Goal: Task Accomplishment & Management: Use online tool/utility

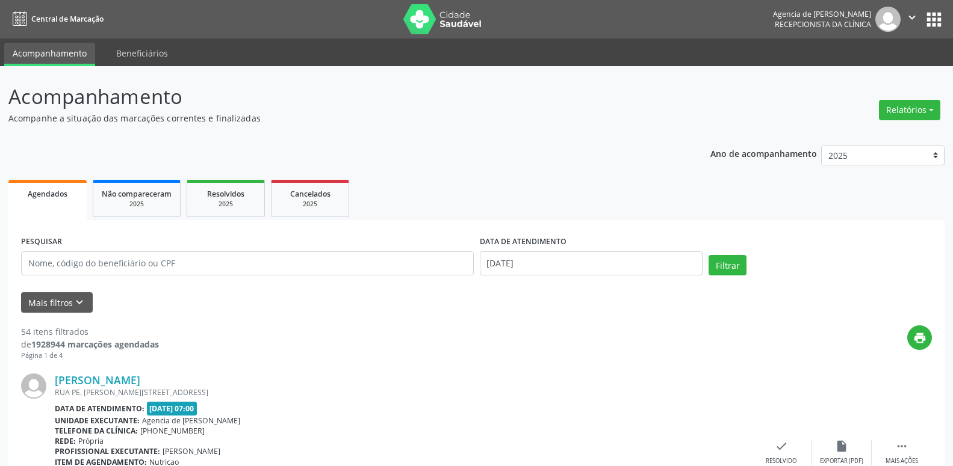
click at [916, 105] on button "Relatórios" at bounding box center [909, 110] width 61 height 20
click at [867, 134] on link "Agendamentos" at bounding box center [875, 136] width 129 height 17
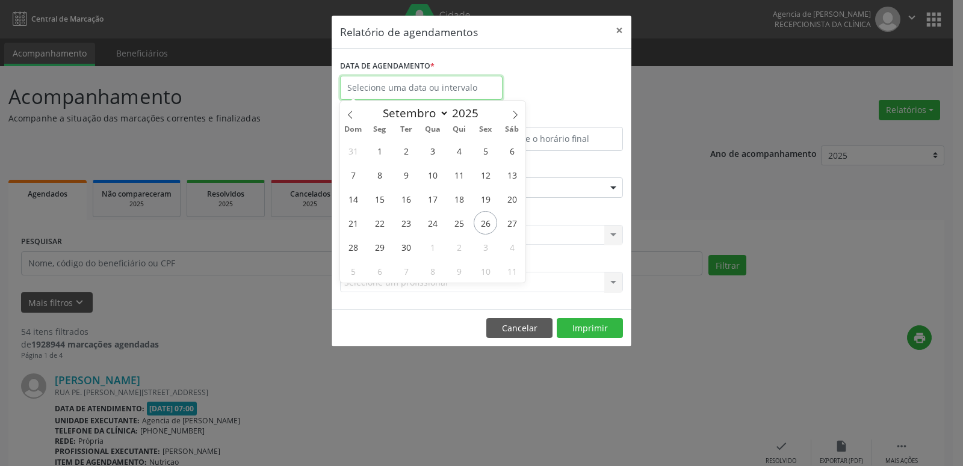
click at [467, 87] on input "text" at bounding box center [421, 88] width 163 height 24
click at [515, 112] on icon at bounding box center [515, 115] width 8 height 8
select select "9"
click at [439, 148] on span "1" at bounding box center [432, 150] width 23 height 23
type input "01/10/2025"
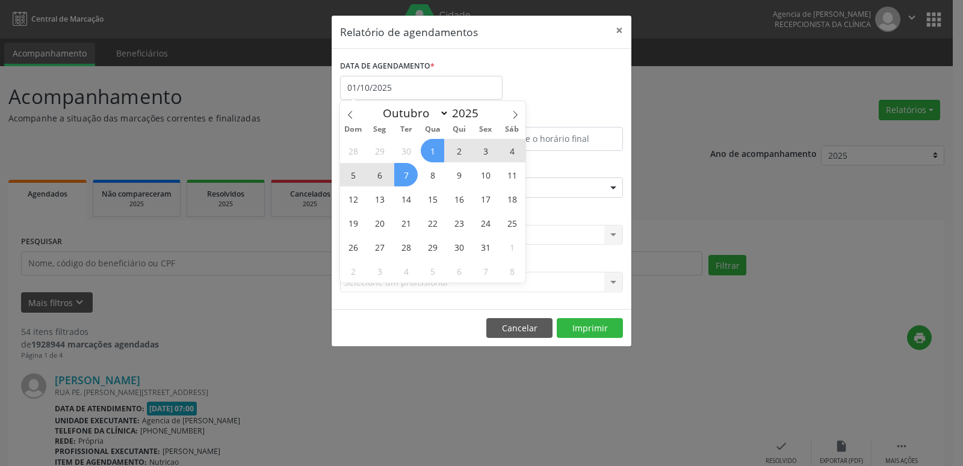
click at [409, 177] on span "7" at bounding box center [405, 174] width 23 height 23
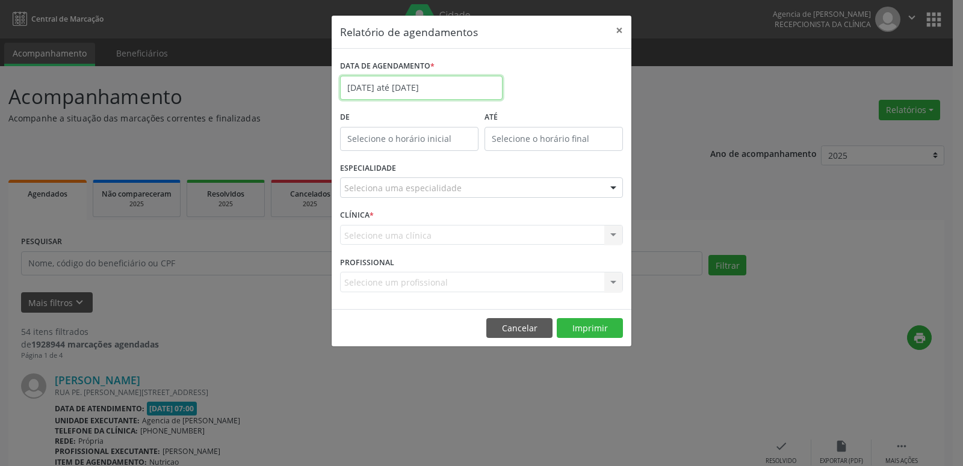
click at [460, 90] on input "[DATE] até [DATE]" at bounding box center [421, 88] width 163 height 24
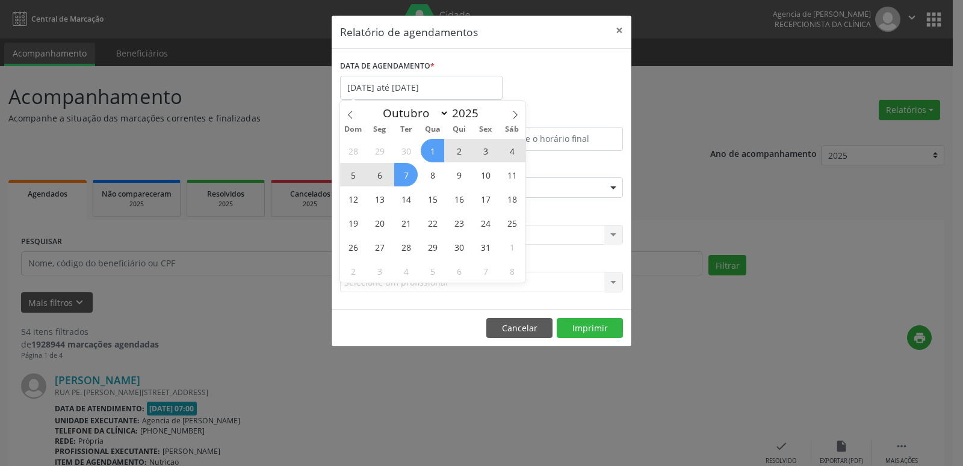
click at [439, 148] on span "1" at bounding box center [432, 150] width 23 height 23
type input "01/10/2025"
click at [438, 152] on span "1" at bounding box center [432, 150] width 23 height 23
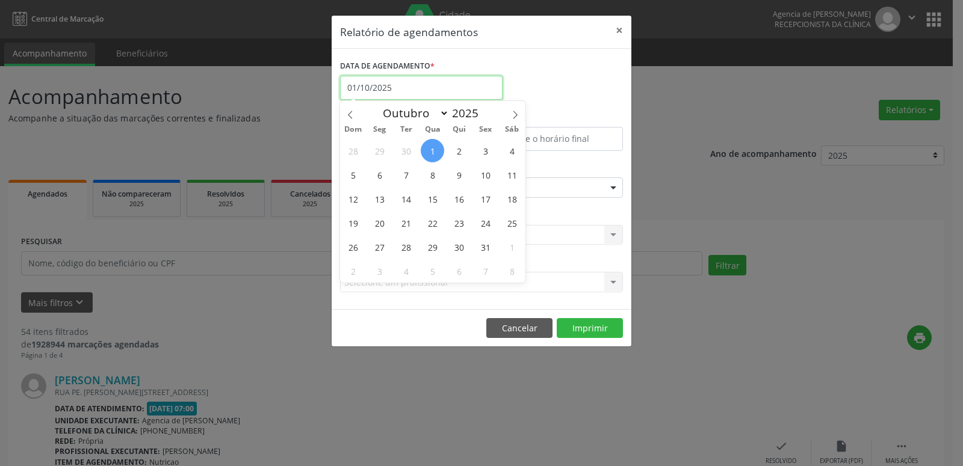
click at [456, 86] on input "01/10/2025" at bounding box center [421, 88] width 163 height 24
click at [435, 149] on span "1" at bounding box center [432, 150] width 23 height 23
type input "01/10/2025"
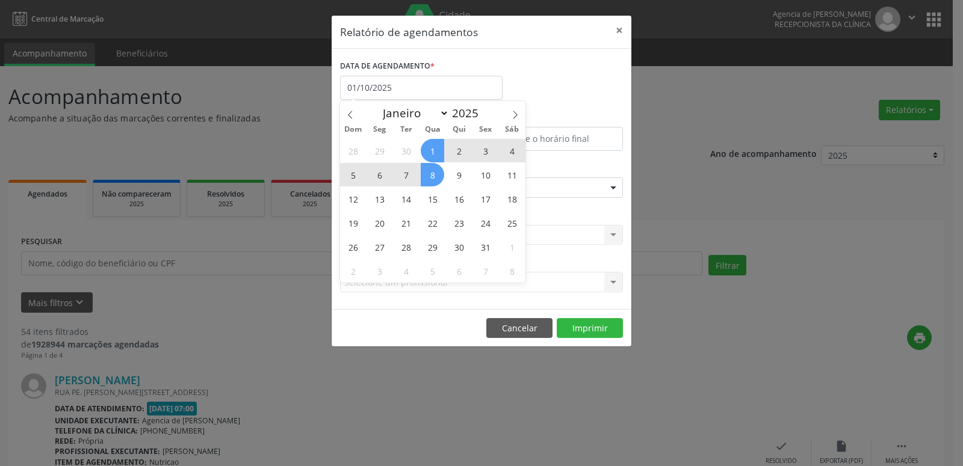
click at [433, 173] on span "8" at bounding box center [432, 174] width 23 height 23
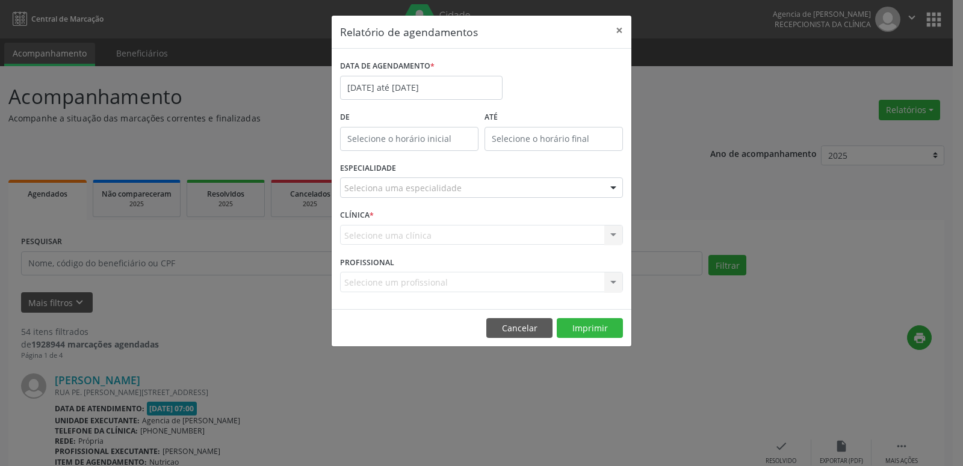
click at [470, 186] on div "Seleciona uma especialidade" at bounding box center [481, 188] width 283 height 20
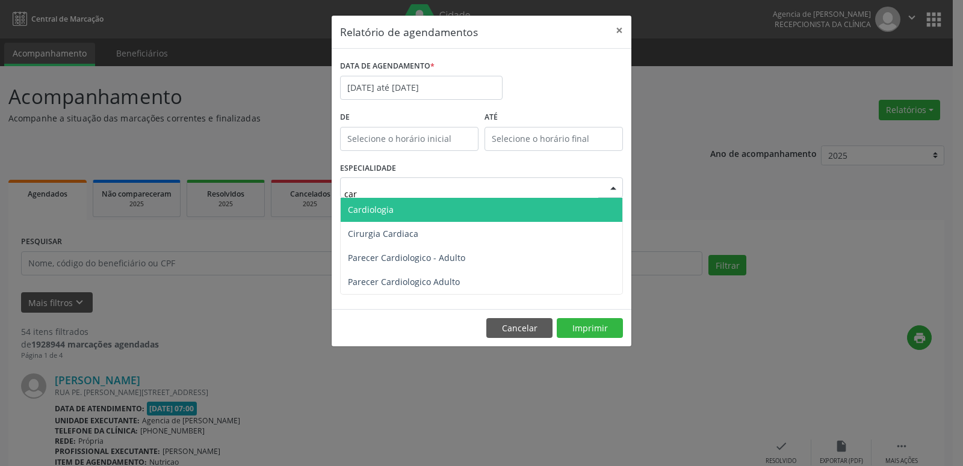
type input "card"
click at [471, 205] on span "Cardiologia" at bounding box center [482, 210] width 282 height 24
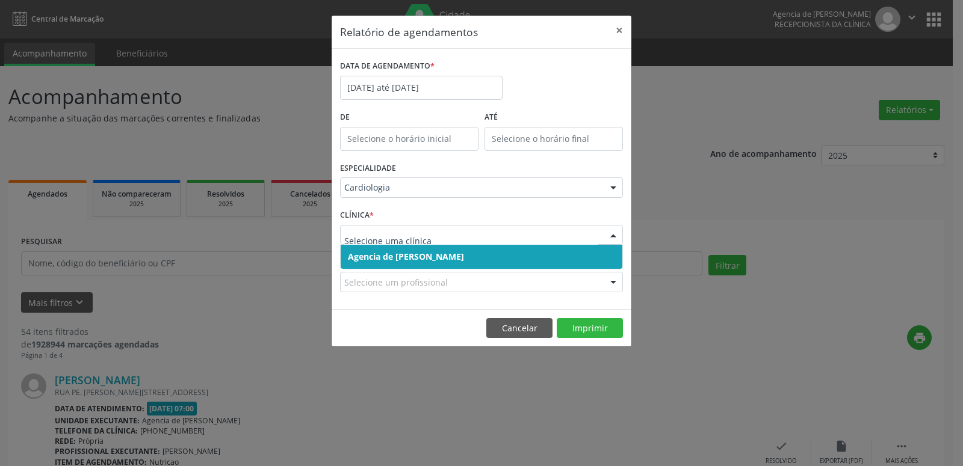
click at [501, 257] on span "Agencia de [PERSON_NAME]" at bounding box center [482, 257] width 282 height 24
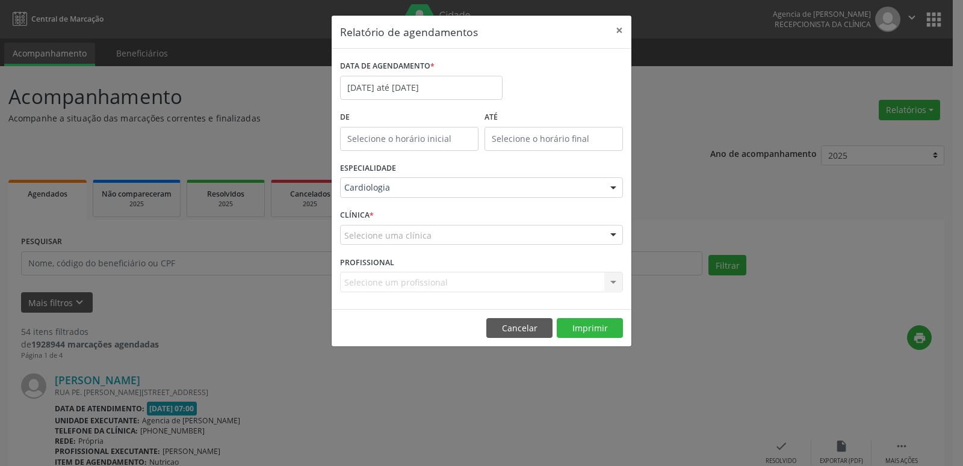
click at [502, 240] on div "Selecione uma clínica" at bounding box center [481, 235] width 283 height 20
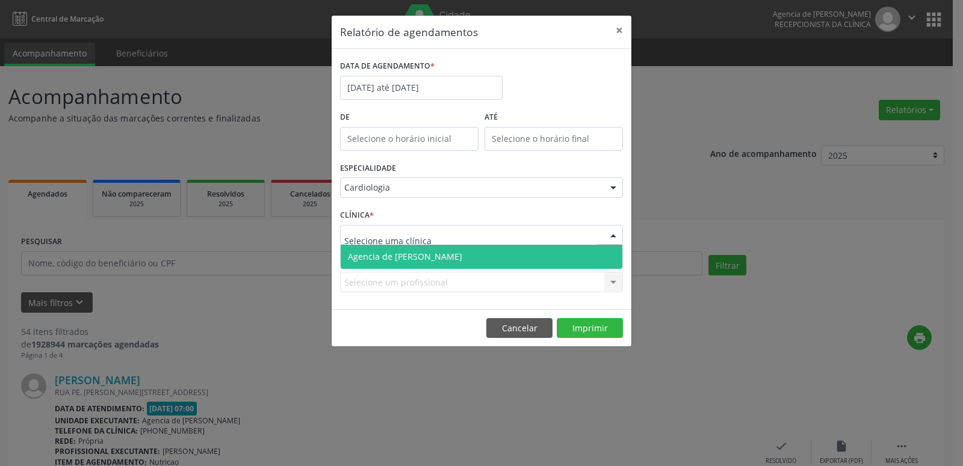
click at [501, 255] on span "Agencia de [PERSON_NAME]" at bounding box center [482, 257] width 282 height 24
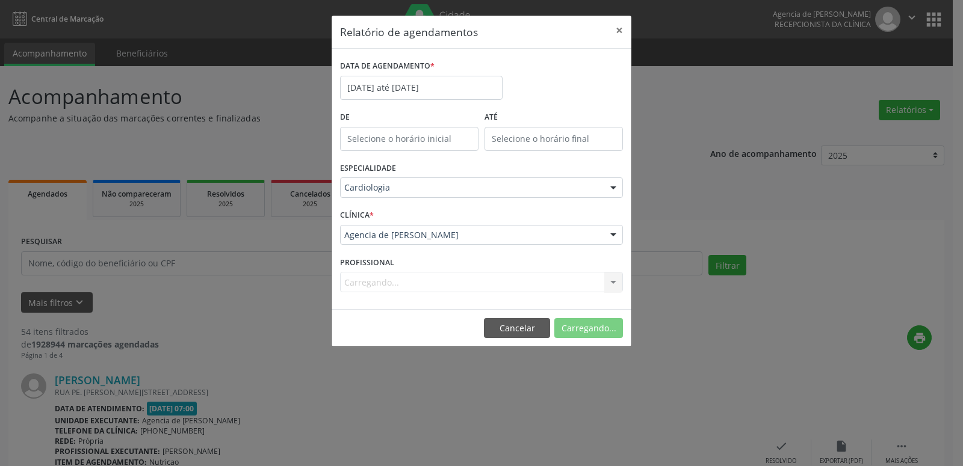
click at [501, 286] on div "Carregando..." at bounding box center [481, 282] width 283 height 20
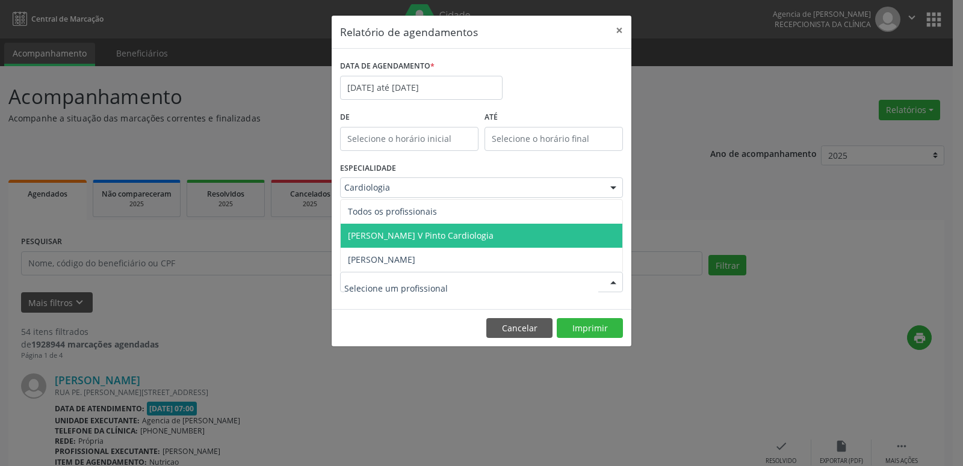
click at [467, 234] on span "[PERSON_NAME] V Pinto Cardiologia" at bounding box center [421, 235] width 146 height 11
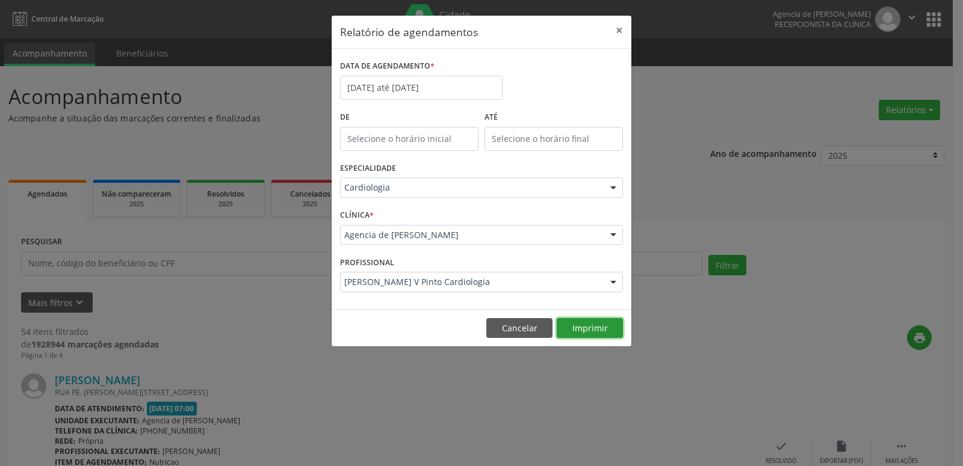
click at [578, 323] on button "Imprimir" at bounding box center [590, 328] width 66 height 20
